Goal: Information Seeking & Learning: Learn about a topic

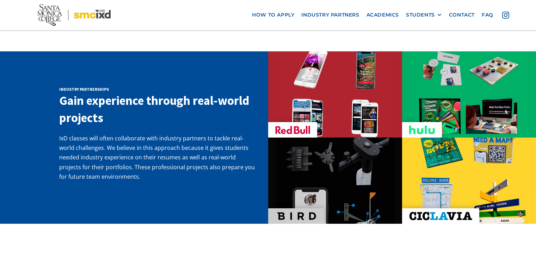
scroll to position [1163, 0]
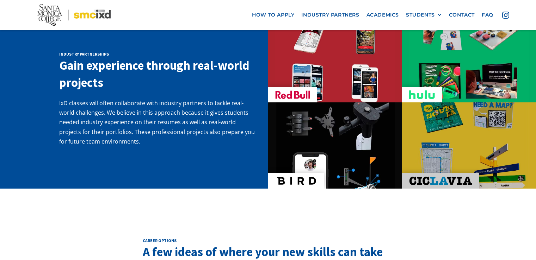
click at [450, 177] on img at bounding box center [440, 181] width 63 height 8
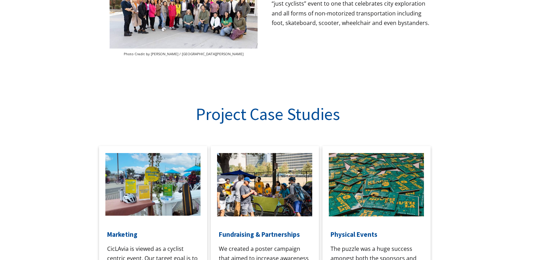
scroll to position [493, 0]
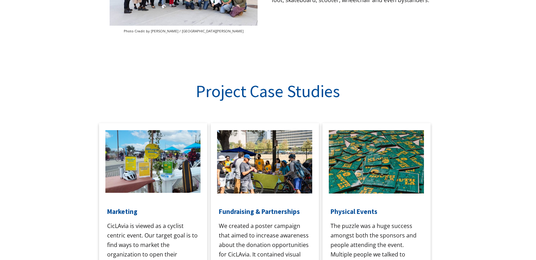
click at [361, 167] on img at bounding box center [376, 193] width 95 height 127
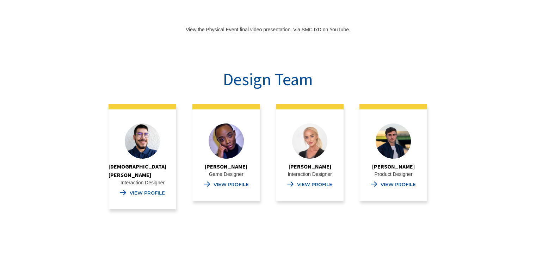
scroll to position [705, 0]
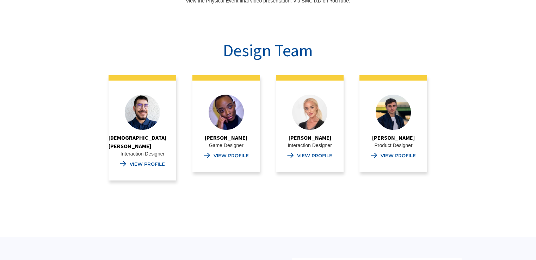
click at [232, 155] on div "View Profile" at bounding box center [231, 156] width 35 height 6
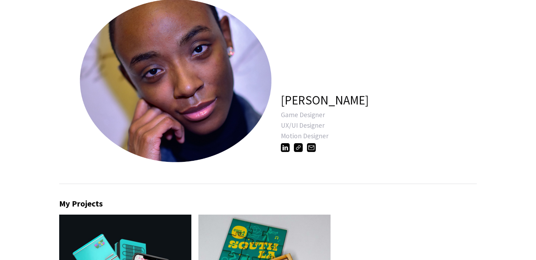
scroll to position [106, 0]
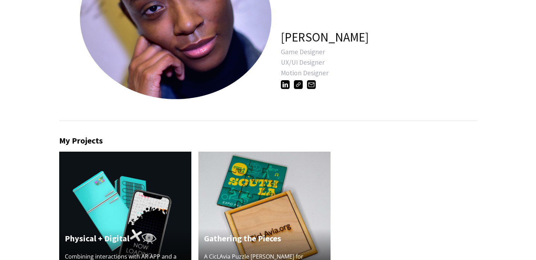
click at [111, 200] on img at bounding box center [125, 218] width 132 height 132
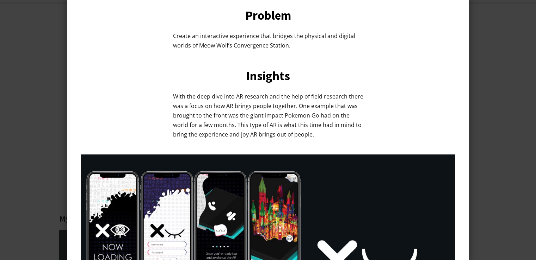
scroll to position [423, 0]
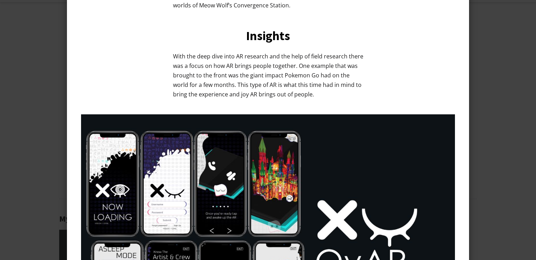
click at [350, 115] on img at bounding box center [268, 238] width 374 height 247
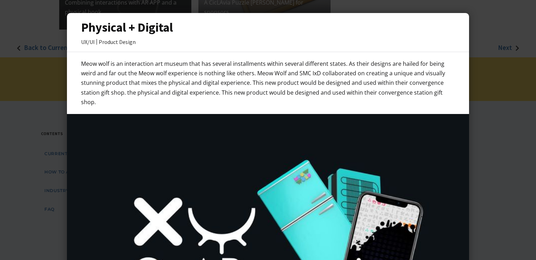
scroll to position [204, 0]
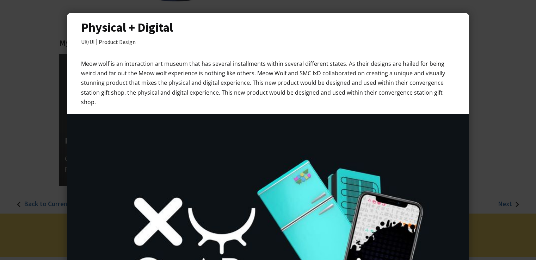
click at [119, 37] on div "Physical + Digital UX/UI Product Design" at bounding box center [268, 32] width 374 height 25
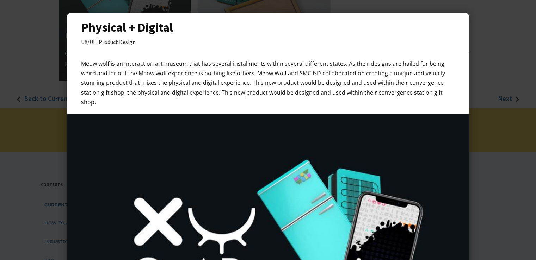
scroll to position [274, 0]
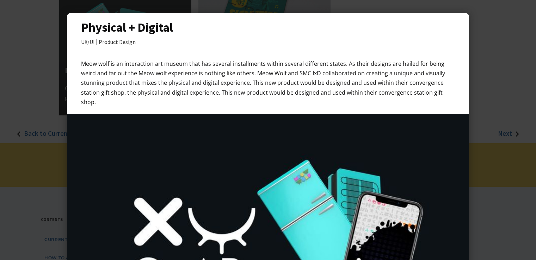
click at [487, 26] on div at bounding box center [268, 130] width 536 height 260
